Goal: Find contact information: Find contact information

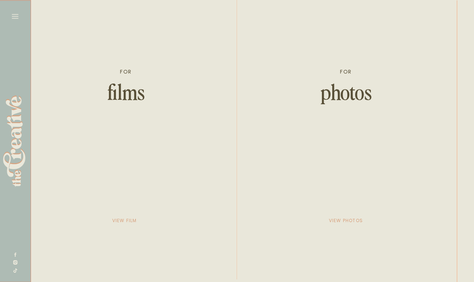
scroll to position [0, 1365]
click at [116, 224] on p "view film" at bounding box center [123, 220] width 37 height 10
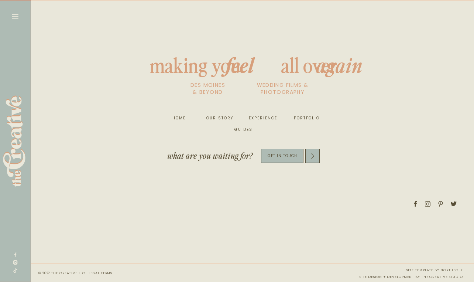
scroll to position [0, 4100]
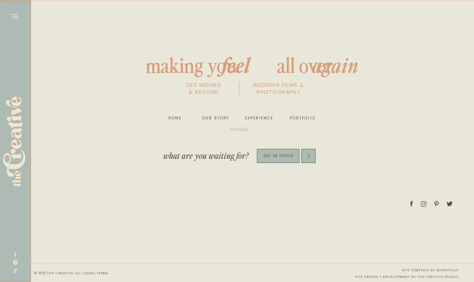
click at [240, 133] on nav "guides" at bounding box center [240, 129] width 24 height 7
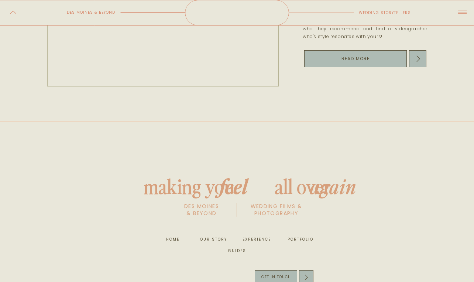
scroll to position [708, 0]
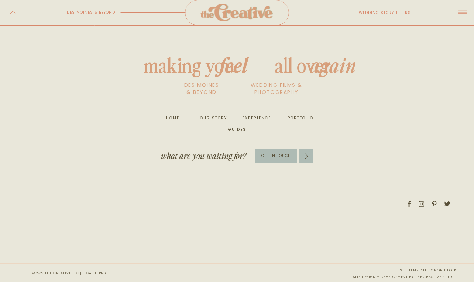
click at [263, 158] on p "get in touch" at bounding box center [276, 156] width 42 height 8
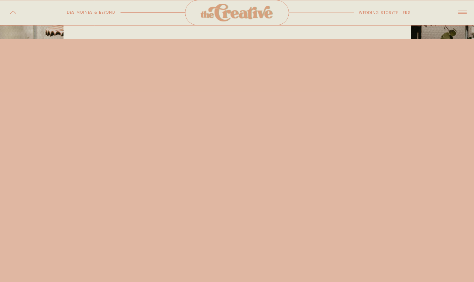
scroll to position [378, 0]
